Goal: Information Seeking & Learning: Learn about a topic

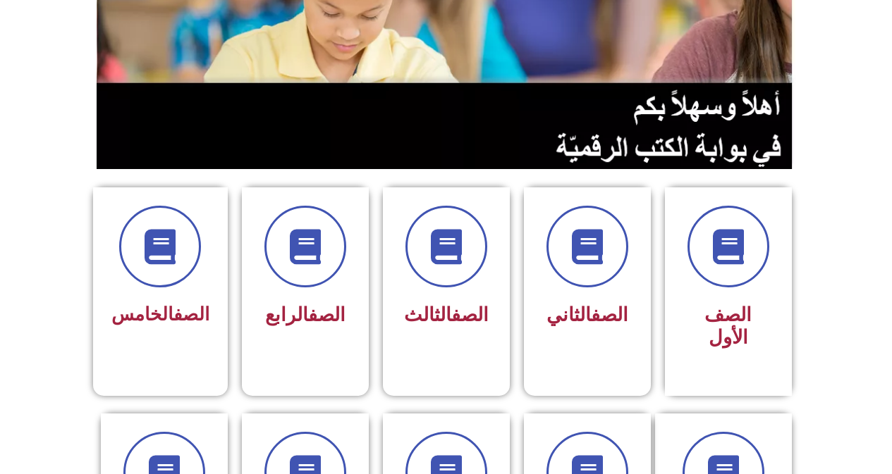
scroll to position [212, 0]
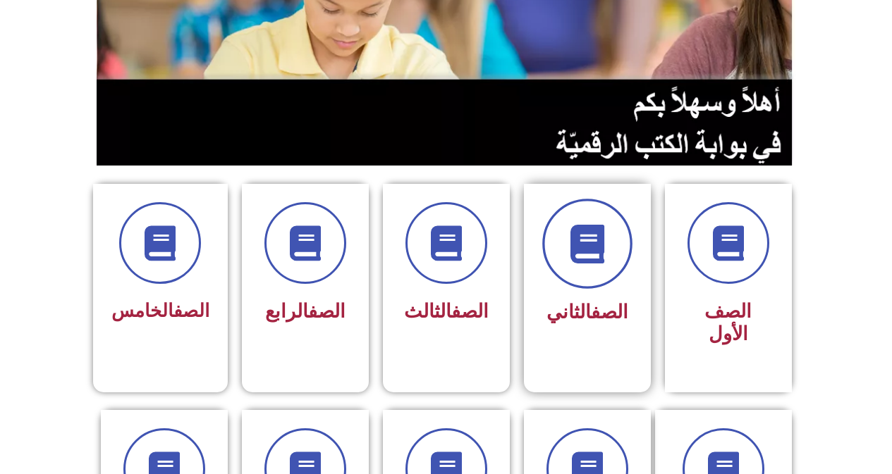
click at [572, 257] on icon at bounding box center [587, 244] width 39 height 39
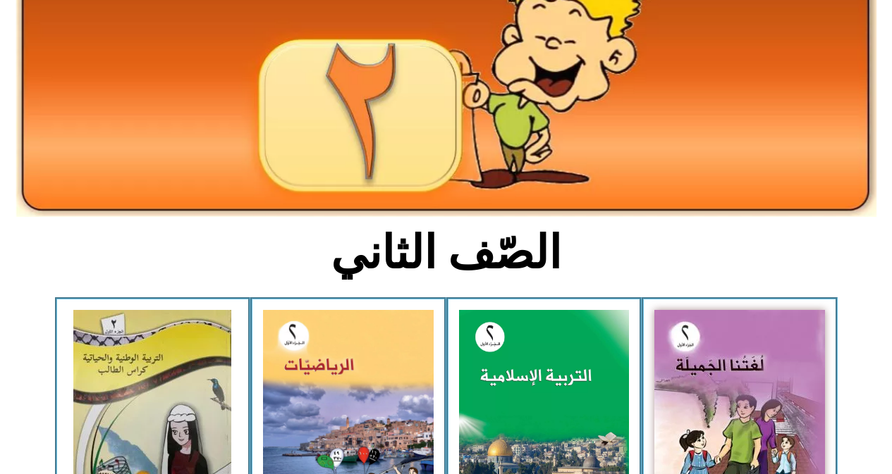
scroll to position [212, 0]
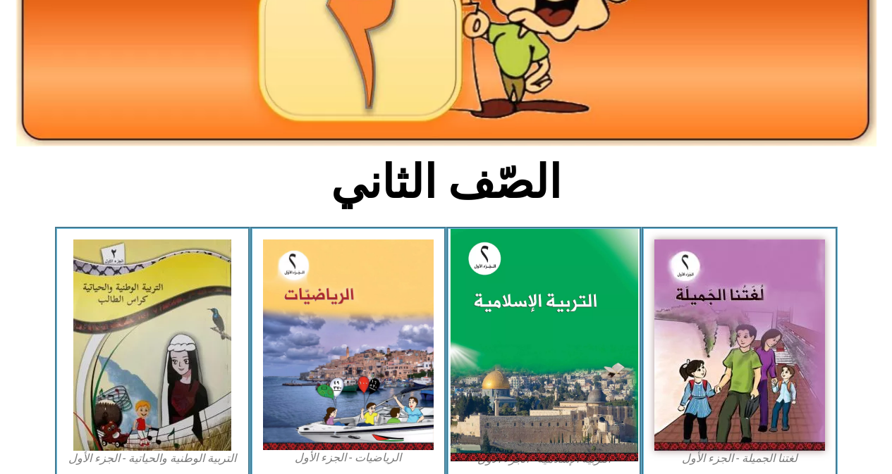
click at [534, 294] on img at bounding box center [544, 345] width 188 height 233
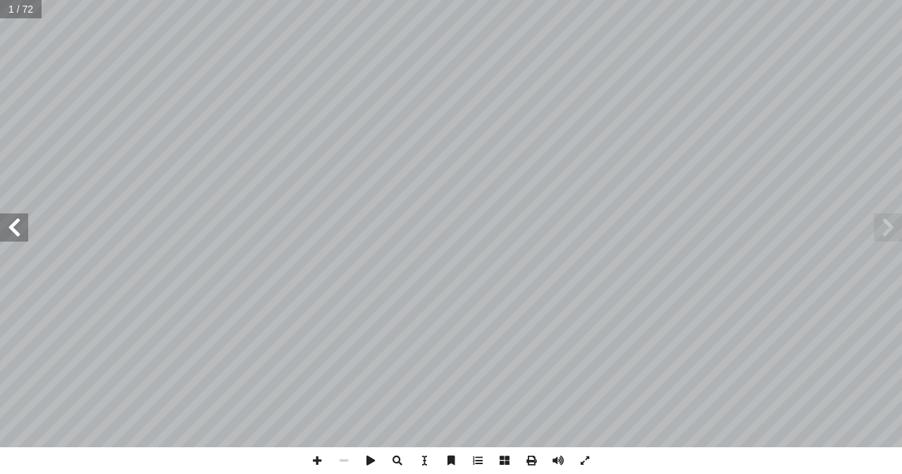
click at [9, 226] on span at bounding box center [14, 228] width 28 height 28
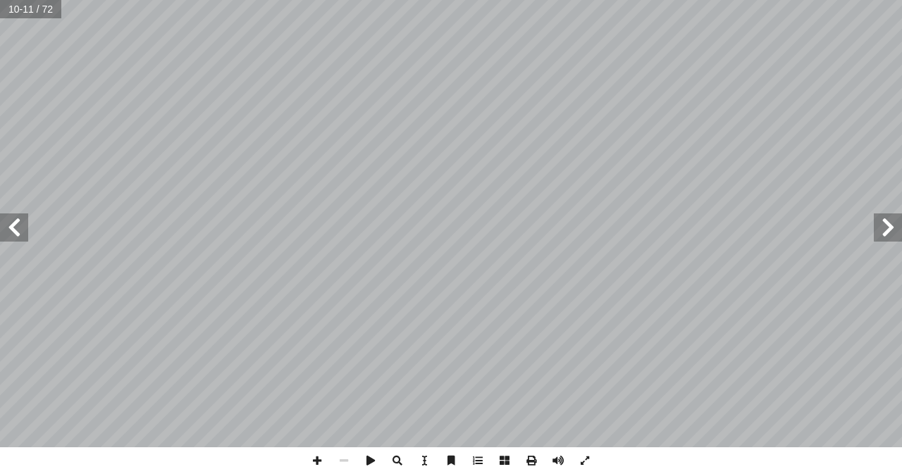
click at [12, 224] on span at bounding box center [14, 228] width 28 height 28
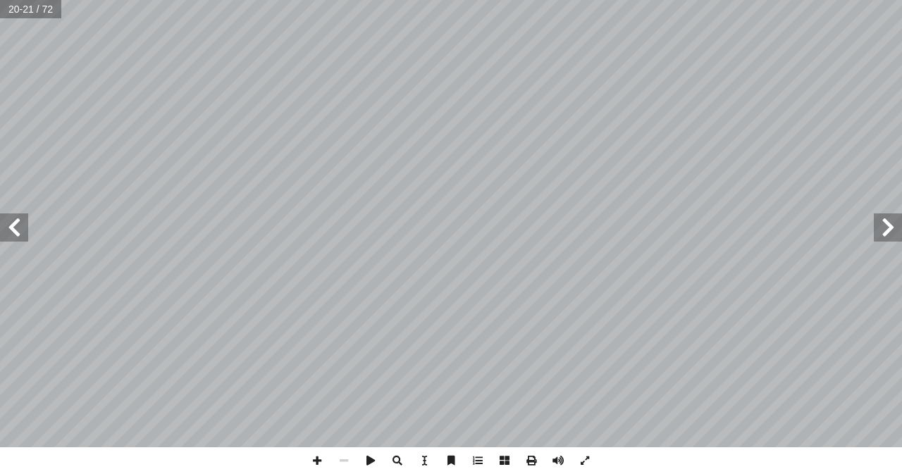
click at [12, 224] on span at bounding box center [14, 228] width 28 height 28
click at [890, 231] on span at bounding box center [888, 228] width 28 height 28
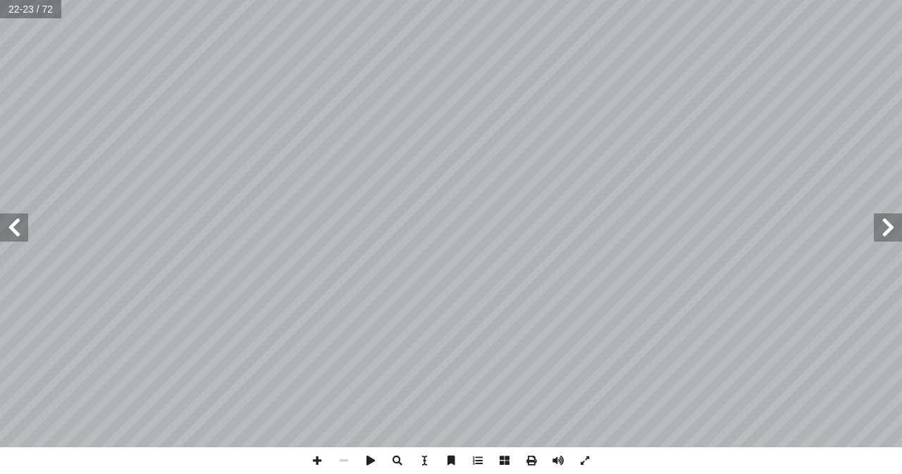
click at [12, 223] on span at bounding box center [14, 228] width 28 height 28
click at [315, 460] on span at bounding box center [317, 461] width 27 height 27
